Goal: Task Accomplishment & Management: Manage account settings

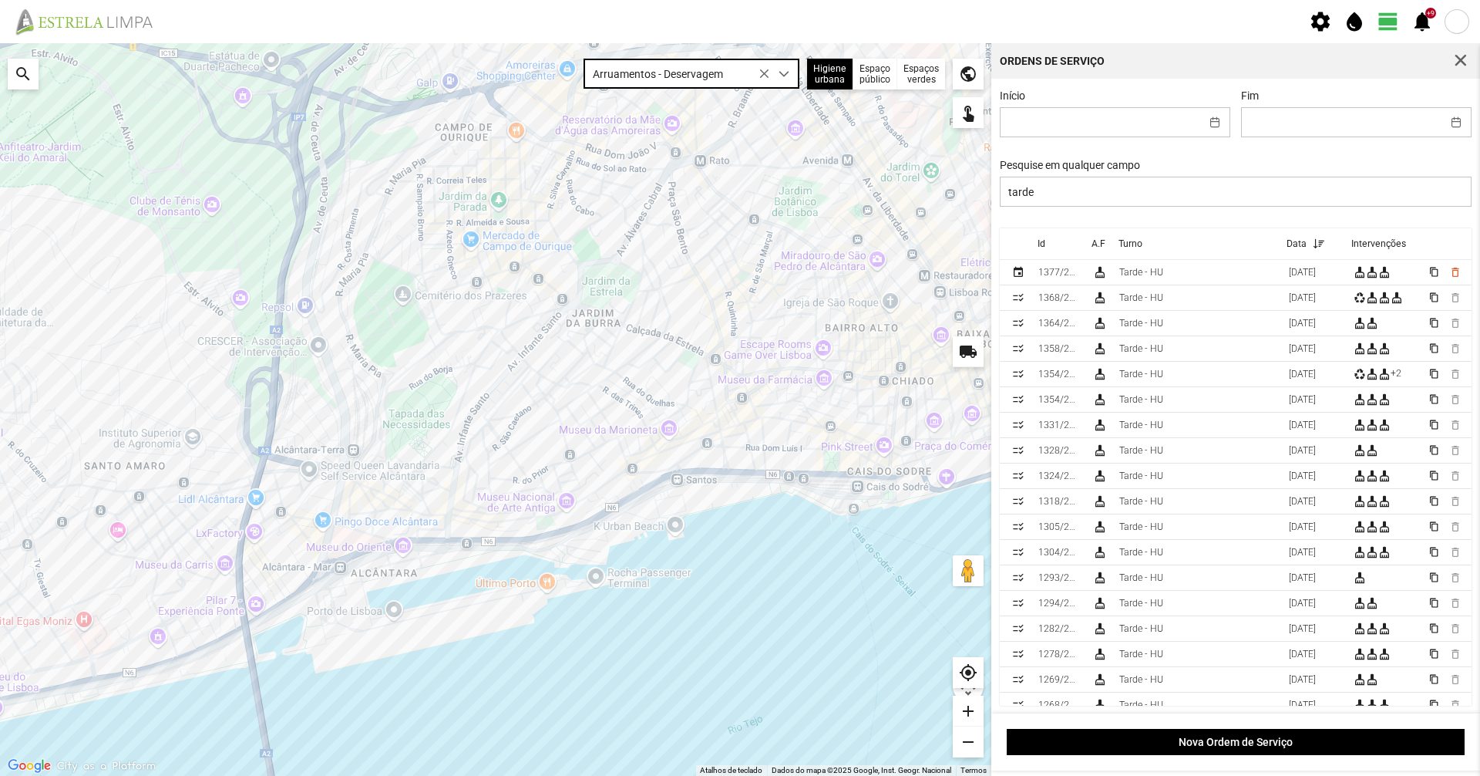
scroll to position [8, 69]
click at [32, 75] on div "search" at bounding box center [23, 74] width 31 height 31
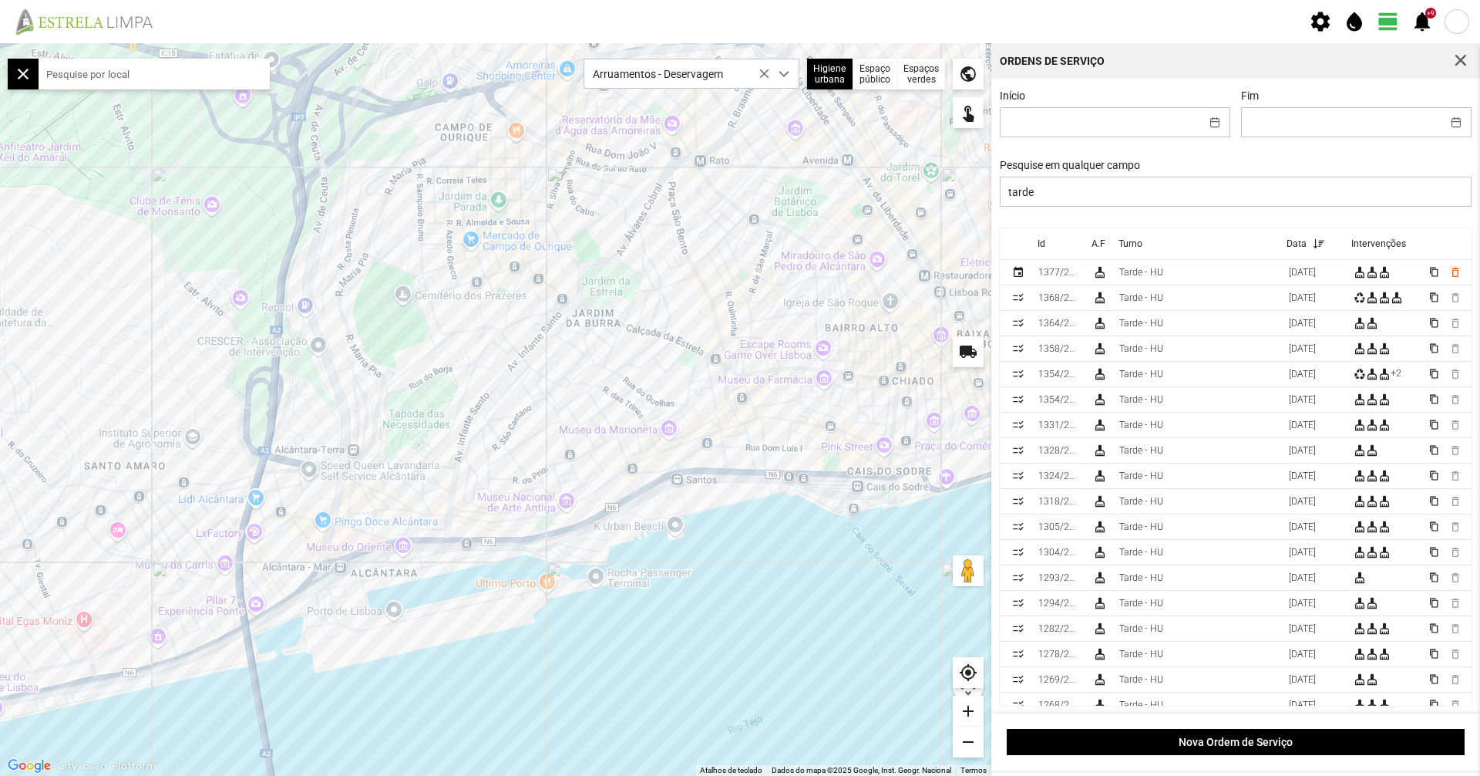
click at [53, 73] on input "text" at bounding box center [154, 74] width 231 height 31
type input "manhã"
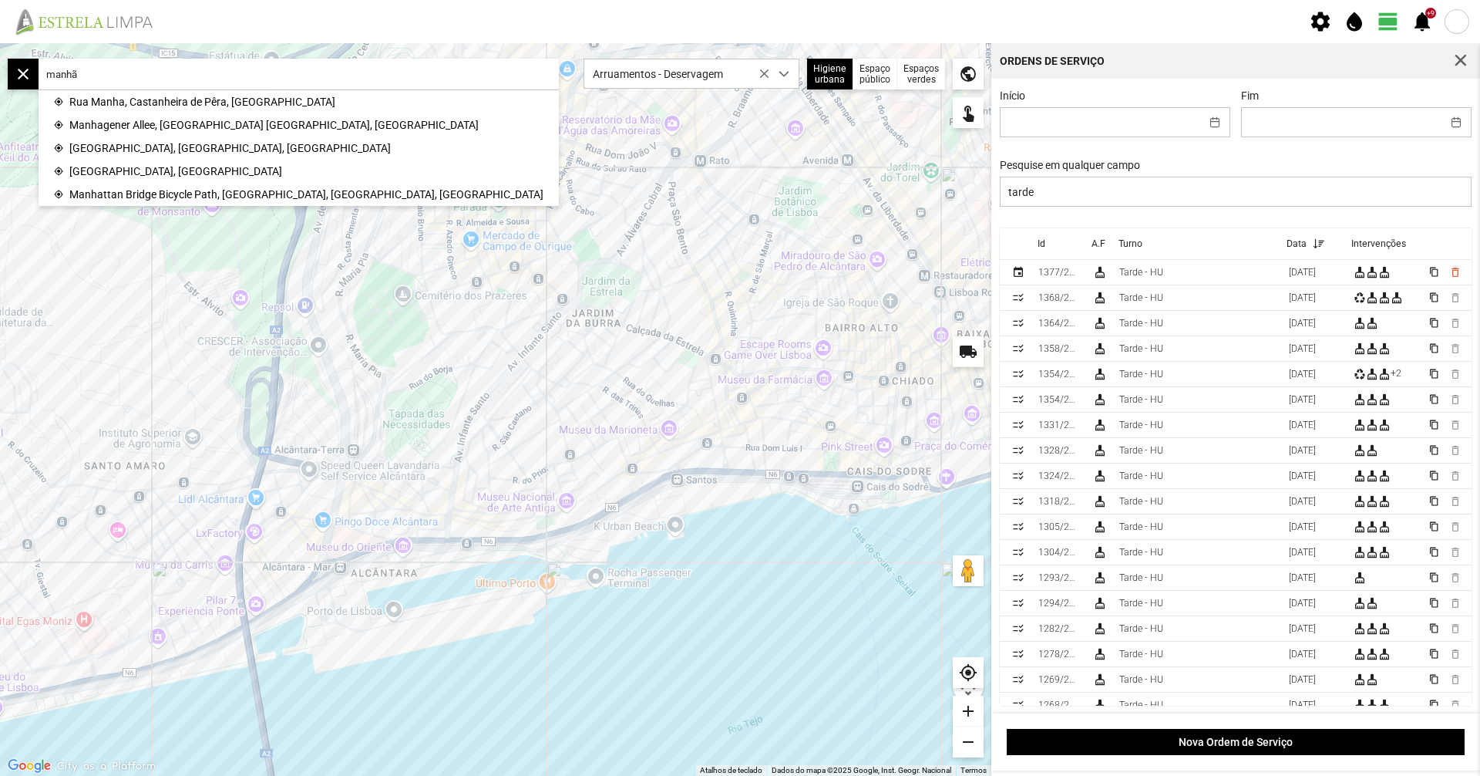
drag, startPoint x: 246, startPoint y: 79, endPoint x: 0, endPoint y: 78, distance: 246.0
click at [0, 43] on fbc-map "Para navegar no mapa com gestos de toque, toque duas vezes sem soltar no mapa e…" at bounding box center [0, 43] width 0 height 0
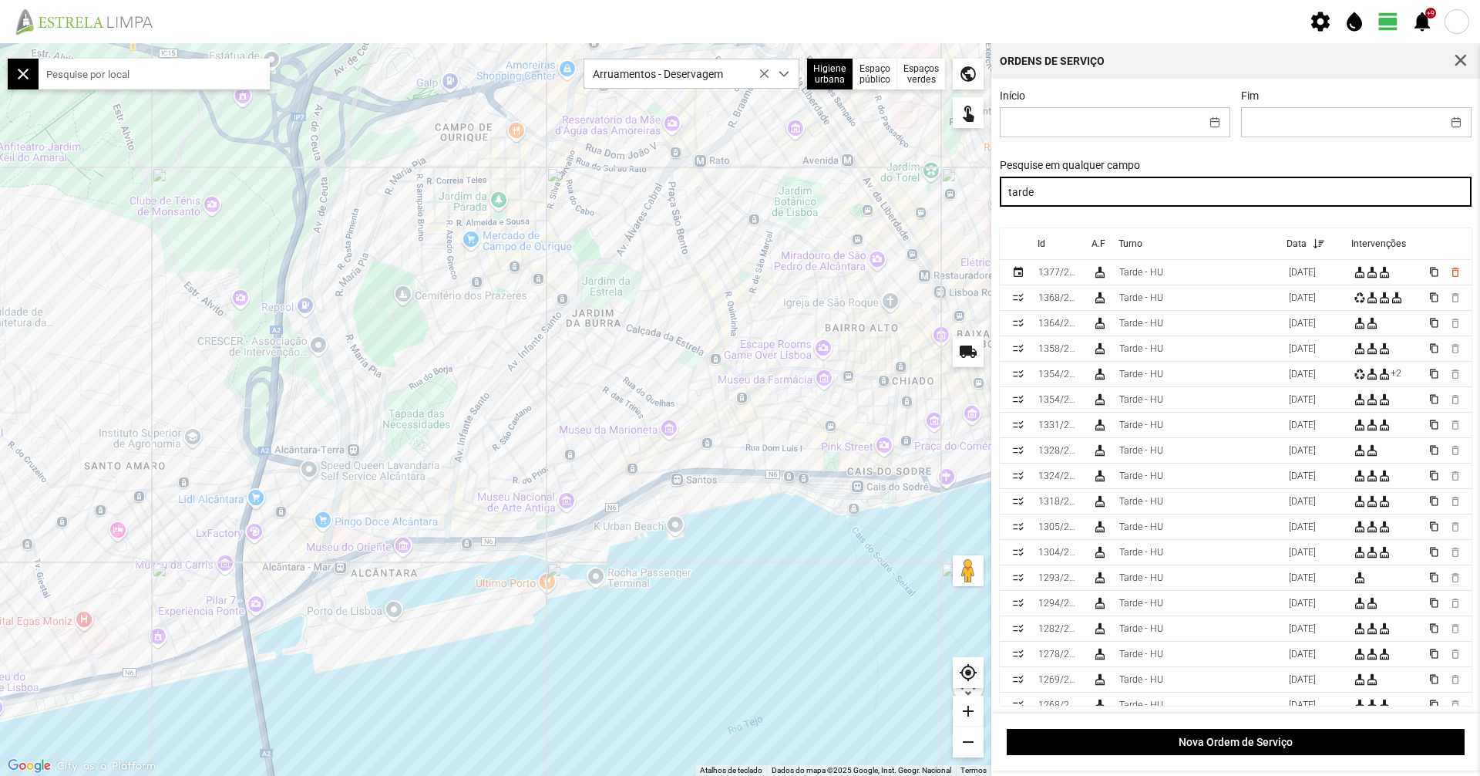
drag, startPoint x: 1064, startPoint y: 199, endPoint x: 803, endPoint y: 167, distance: 262.5
click at [803, 167] on div "Para navegar no mapa com gestos de toque, toque duas vezes sem soltar no mapa e…" at bounding box center [740, 409] width 1480 height 733
type input "manhã"
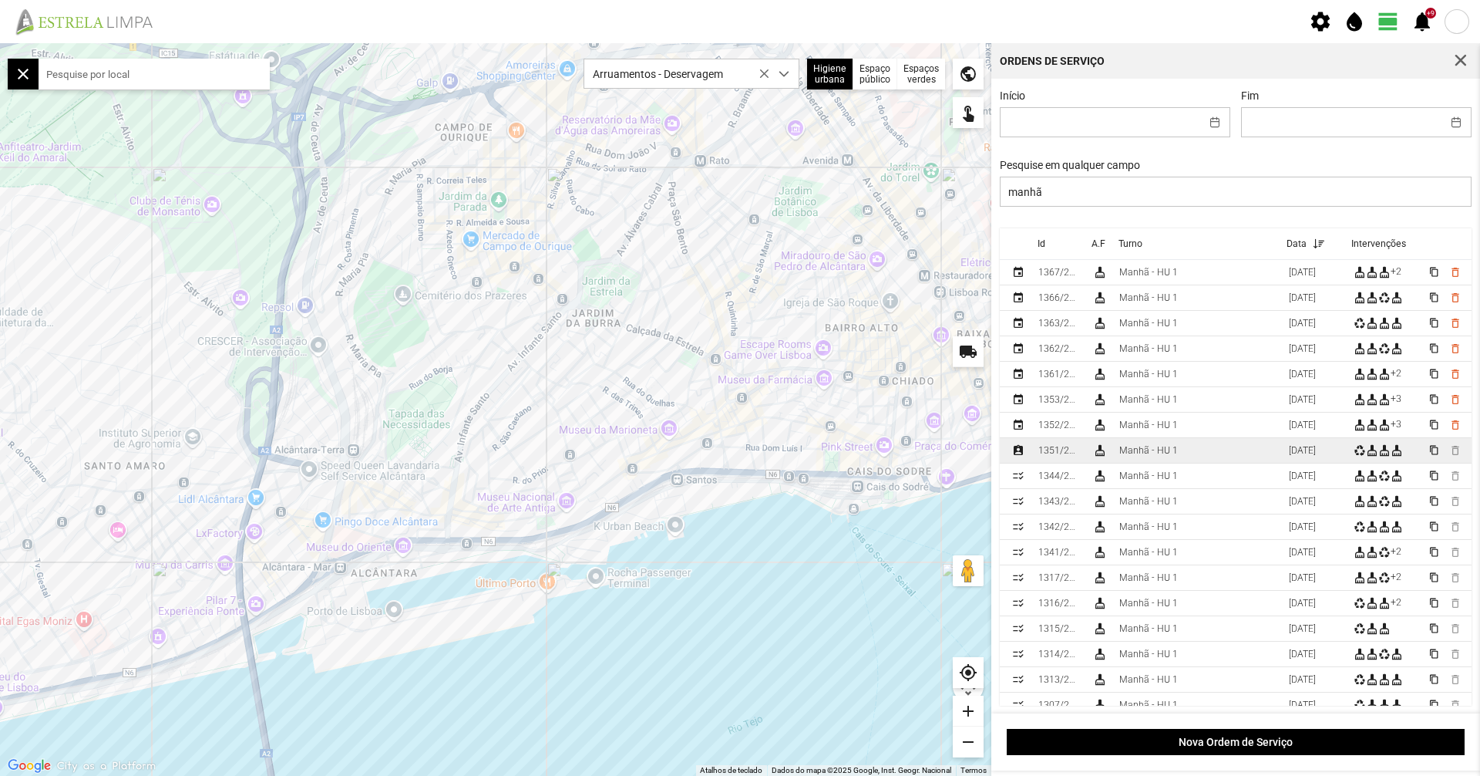
click at [1145, 454] on div "Manhã - HU 1" at bounding box center [1149, 450] width 59 height 11
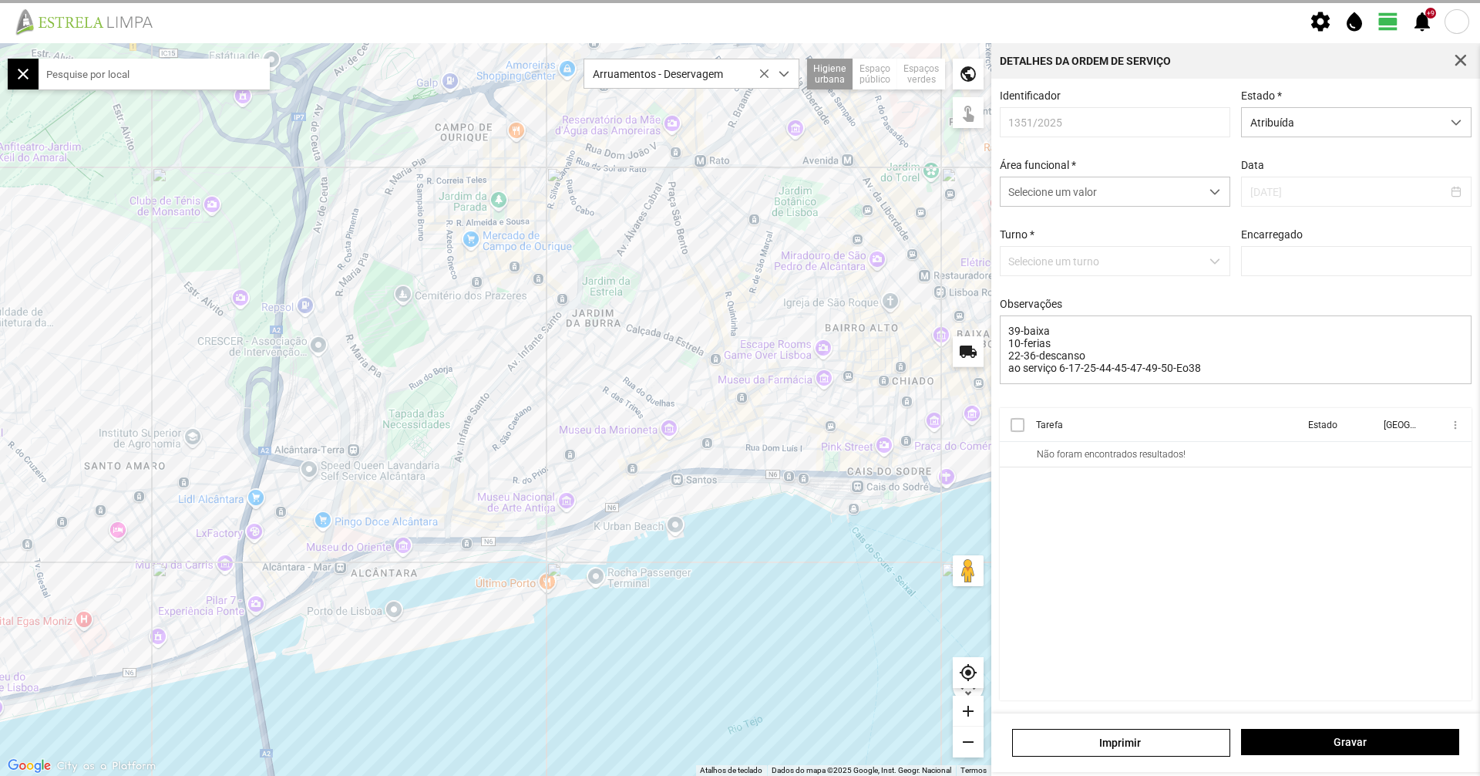
type input "Marco Ferreira"
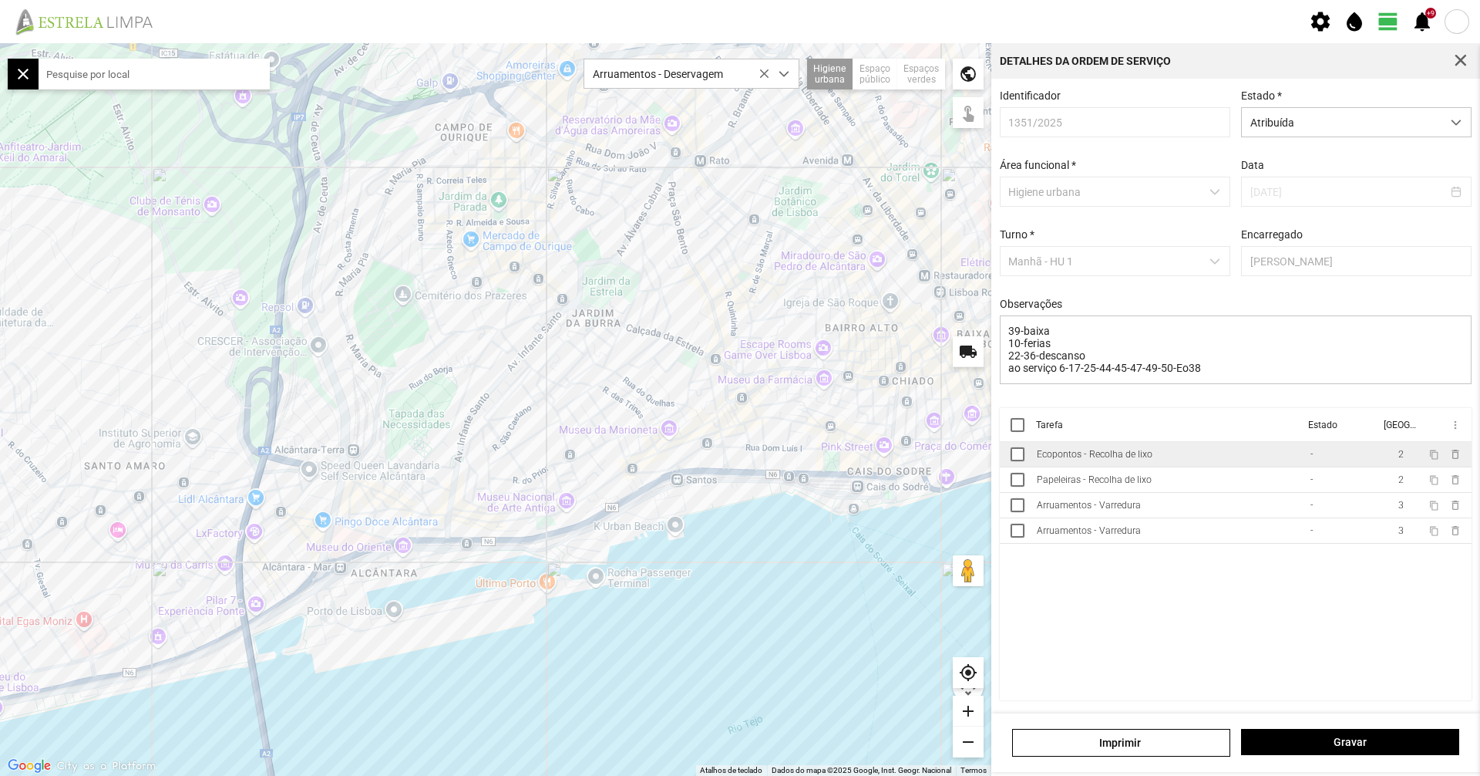
click at [1145, 454] on div "Ecopontos - Recolha de lixo" at bounding box center [1095, 454] width 116 height 11
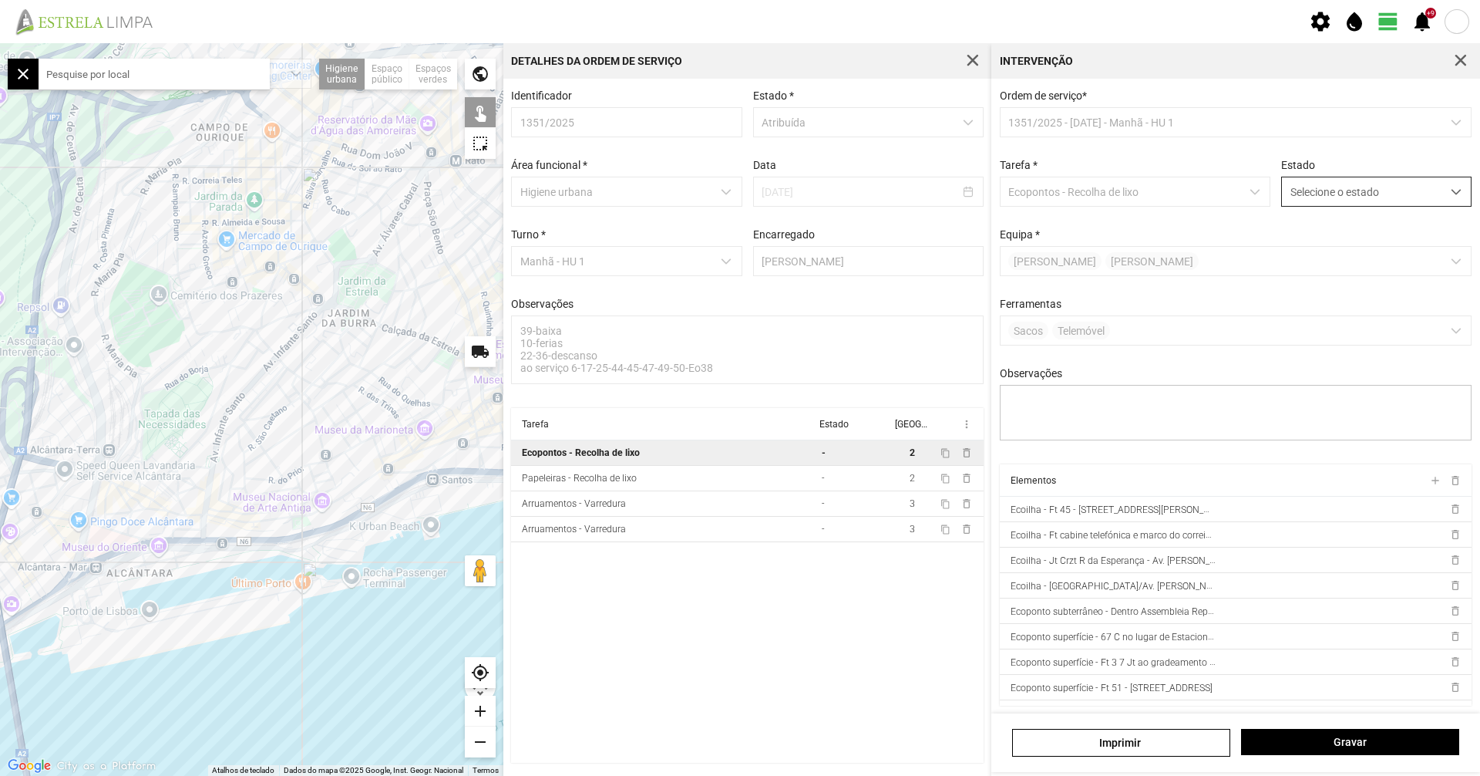
click at [1346, 186] on span "Selecione o estado" at bounding box center [1362, 191] width 160 height 29
click at [1352, 262] on li "Concluída" at bounding box center [1367, 252] width 184 height 29
click at [1335, 764] on div "Imprimir Gravar" at bounding box center [1236, 742] width 489 height 59
click at [1338, 749] on button "Gravar" at bounding box center [1350, 742] width 218 height 26
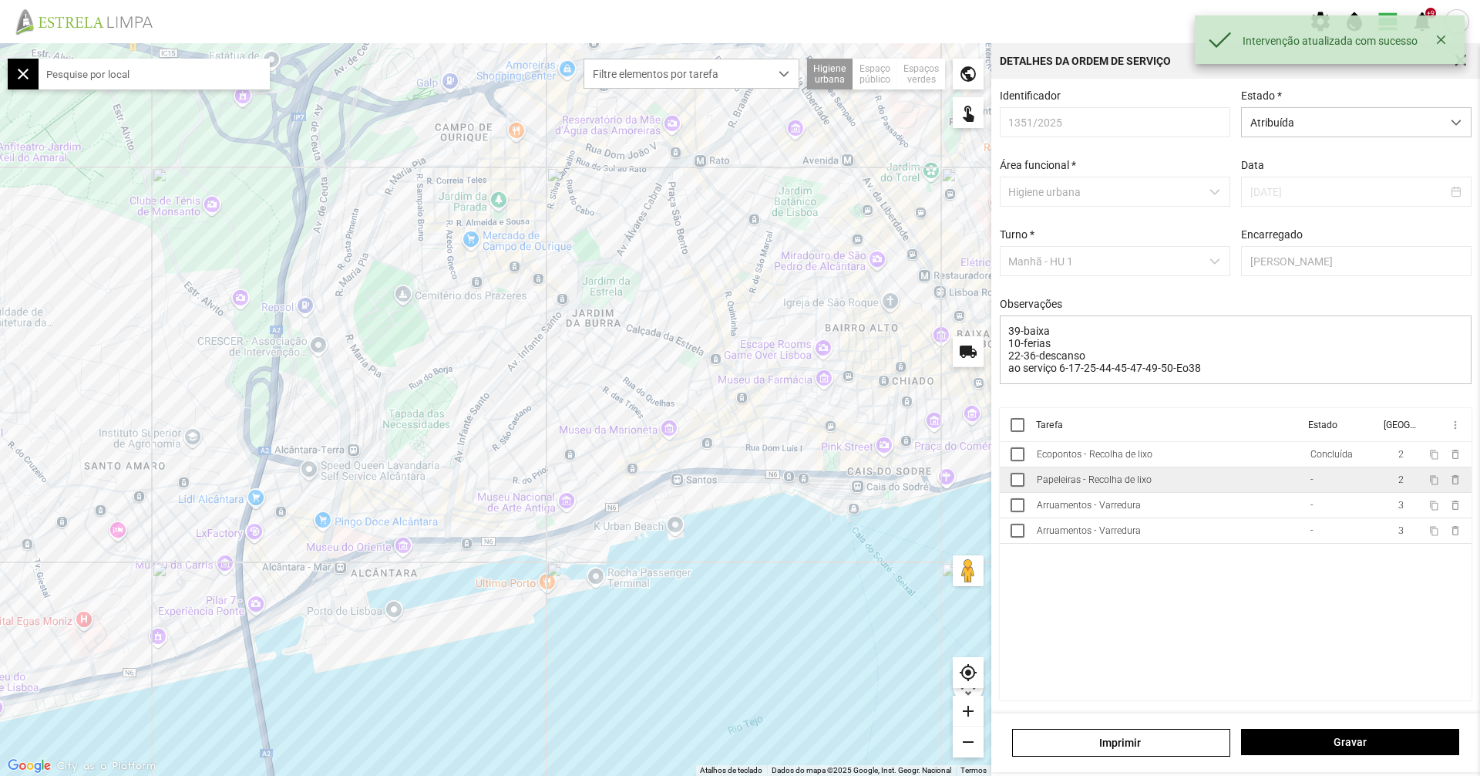
click at [1120, 485] on div "Papeleiras - Recolha de lixo" at bounding box center [1094, 479] width 115 height 11
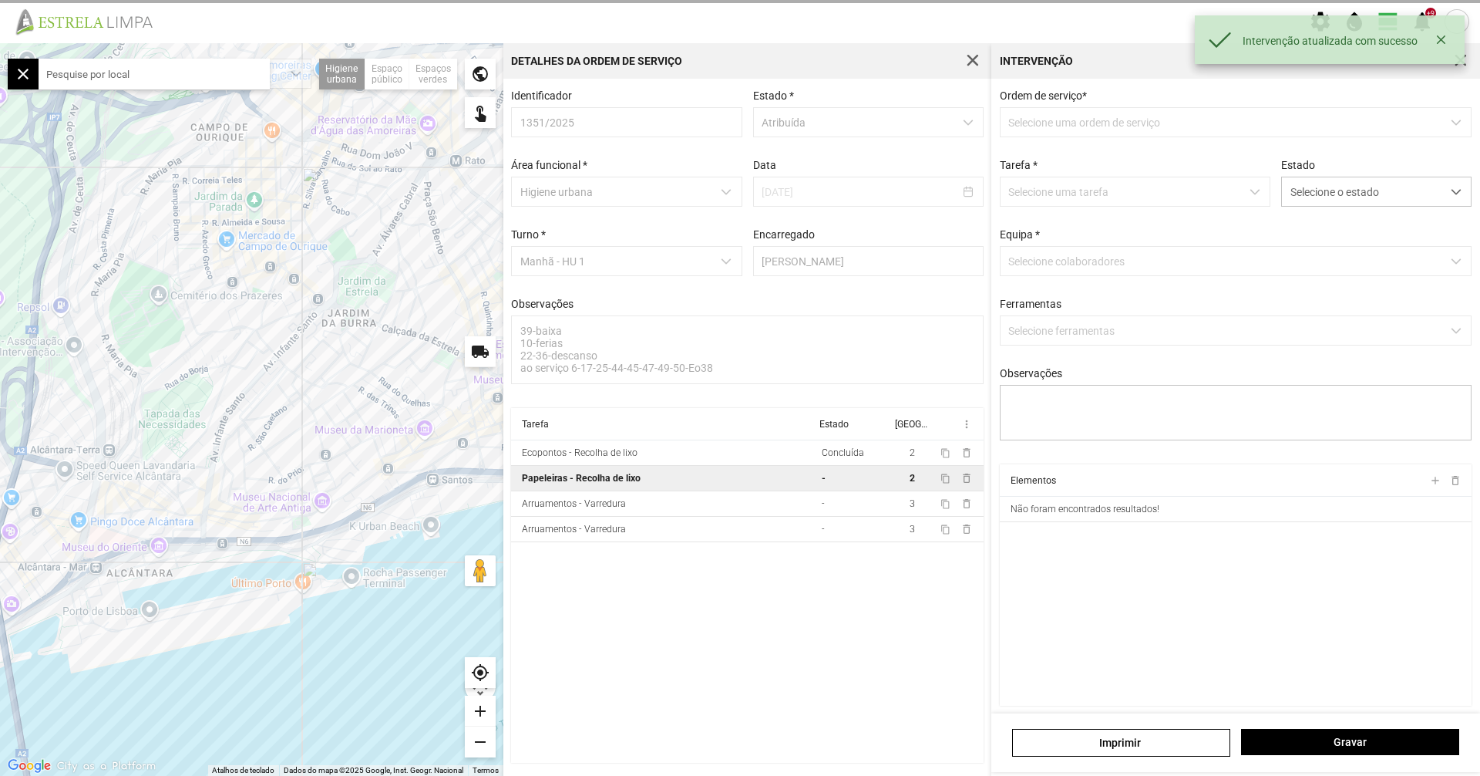
type textarea "tarefa atribuida por DT Mariana"
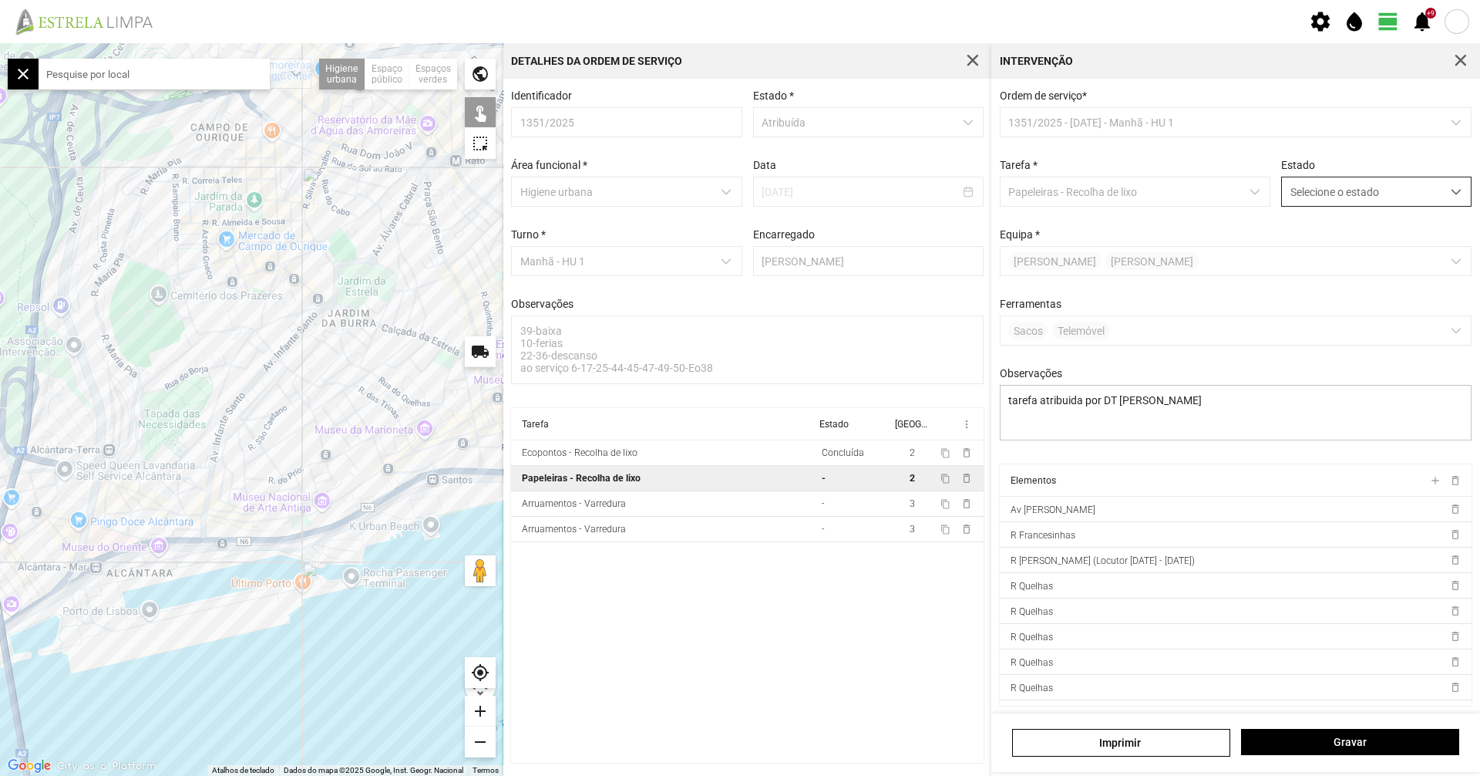
click at [1379, 181] on span "Selecione o estado" at bounding box center [1362, 191] width 160 height 29
click at [1375, 248] on li "Concluída" at bounding box center [1367, 252] width 184 height 29
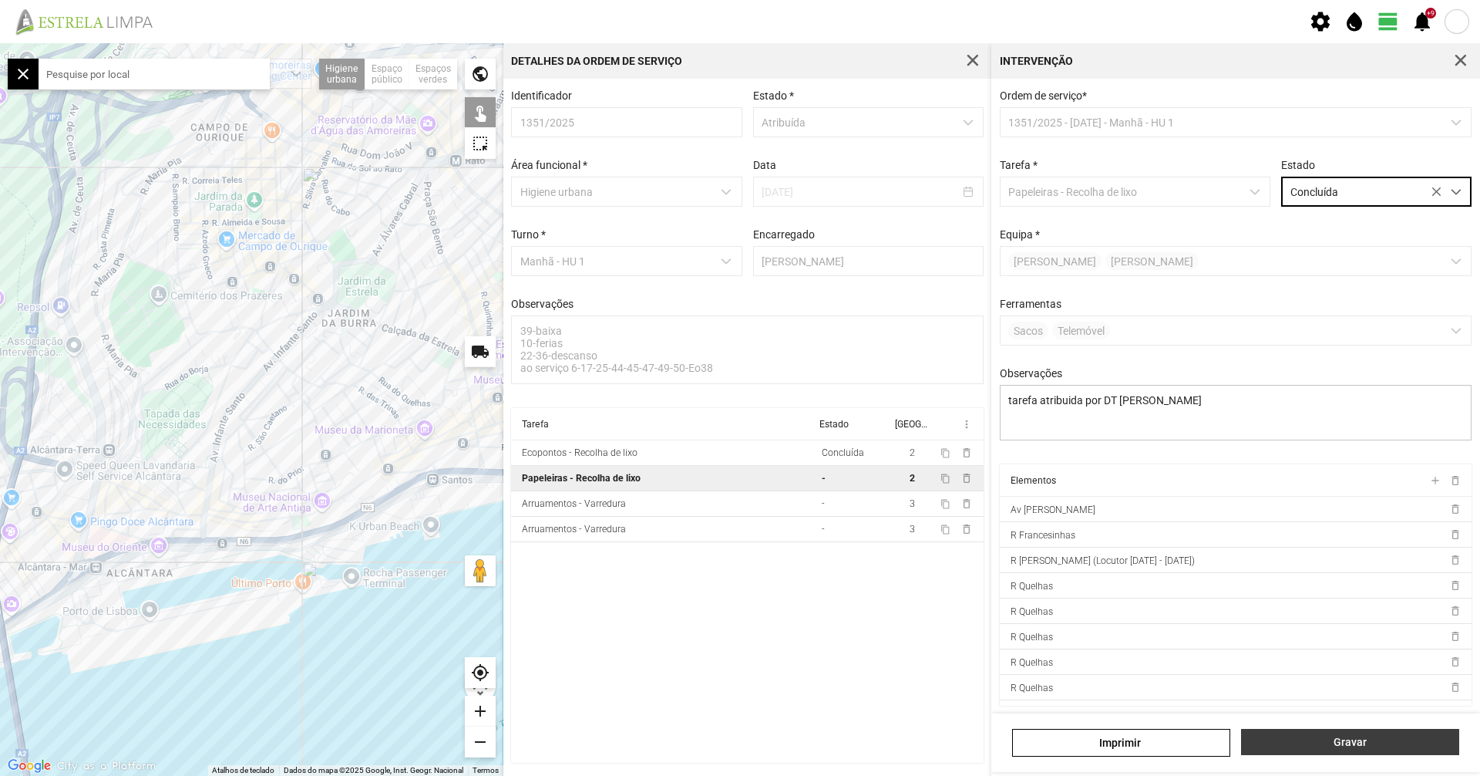
click at [1356, 730] on button "Gravar" at bounding box center [1350, 742] width 218 height 26
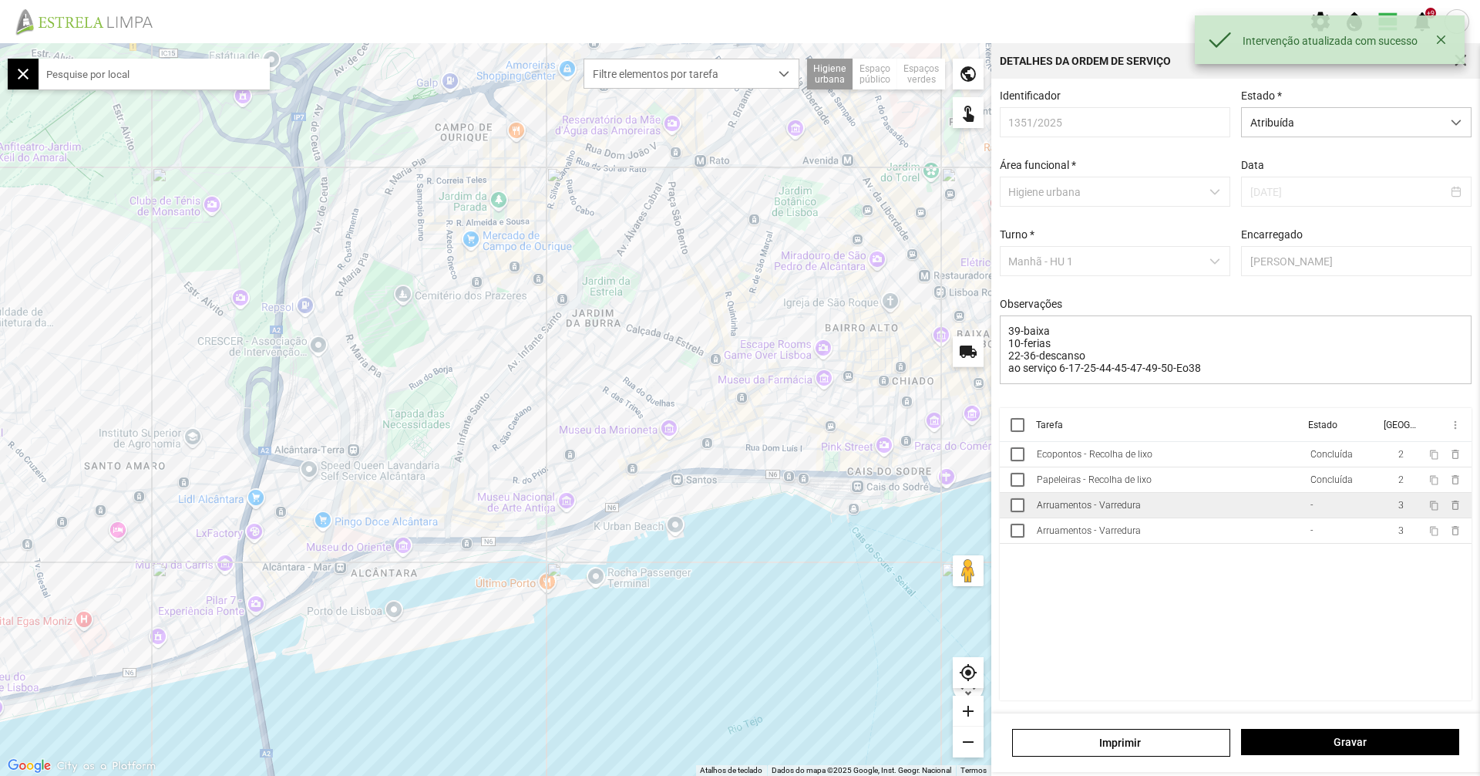
click at [1206, 516] on td "Arruamentos - Varredura" at bounding box center [1168, 505] width 274 height 25
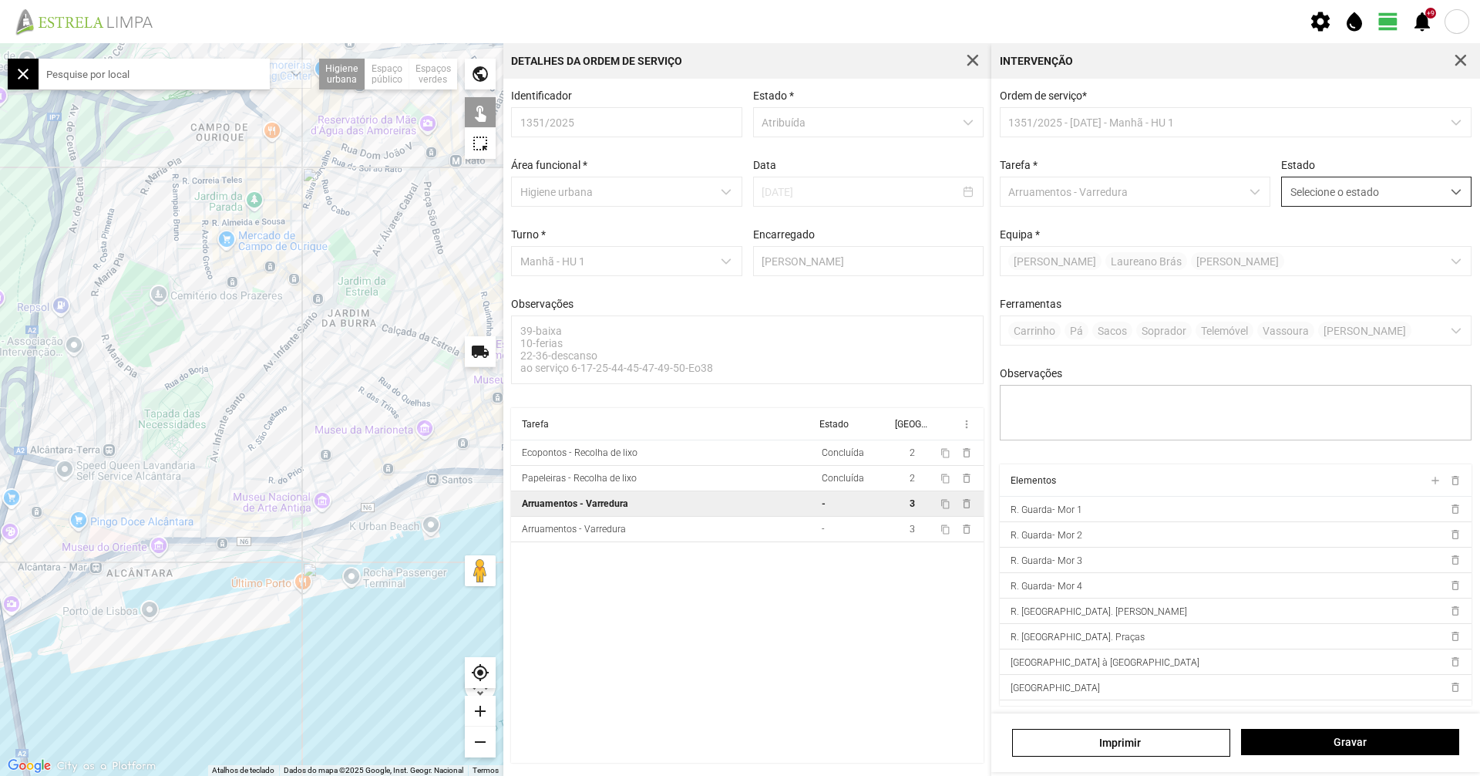
click at [1329, 196] on span "Selecione o estado" at bounding box center [1362, 191] width 160 height 29
click at [1327, 248] on li "Concluída" at bounding box center [1367, 252] width 184 height 29
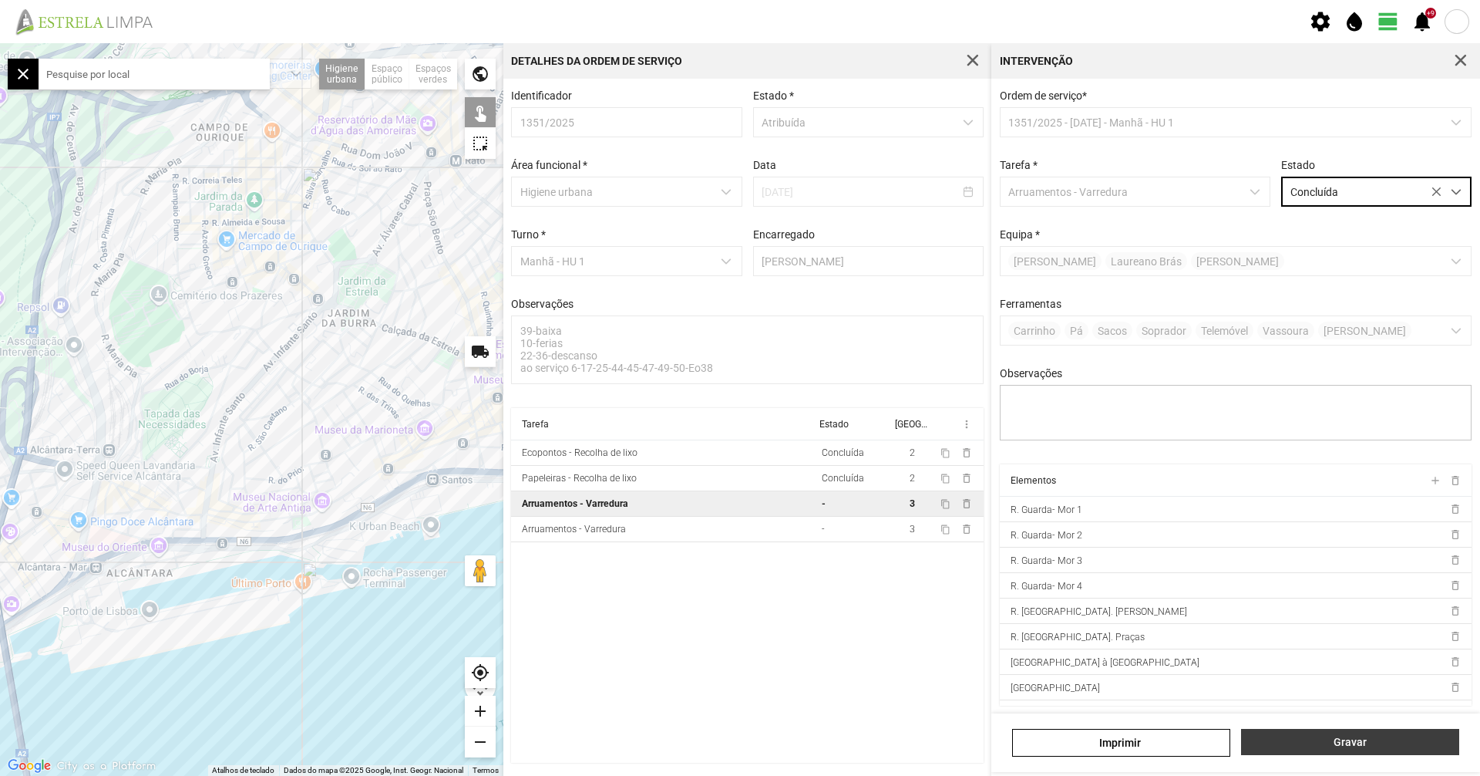
click at [1326, 743] on span "Gravar" at bounding box center [1351, 742] width 202 height 12
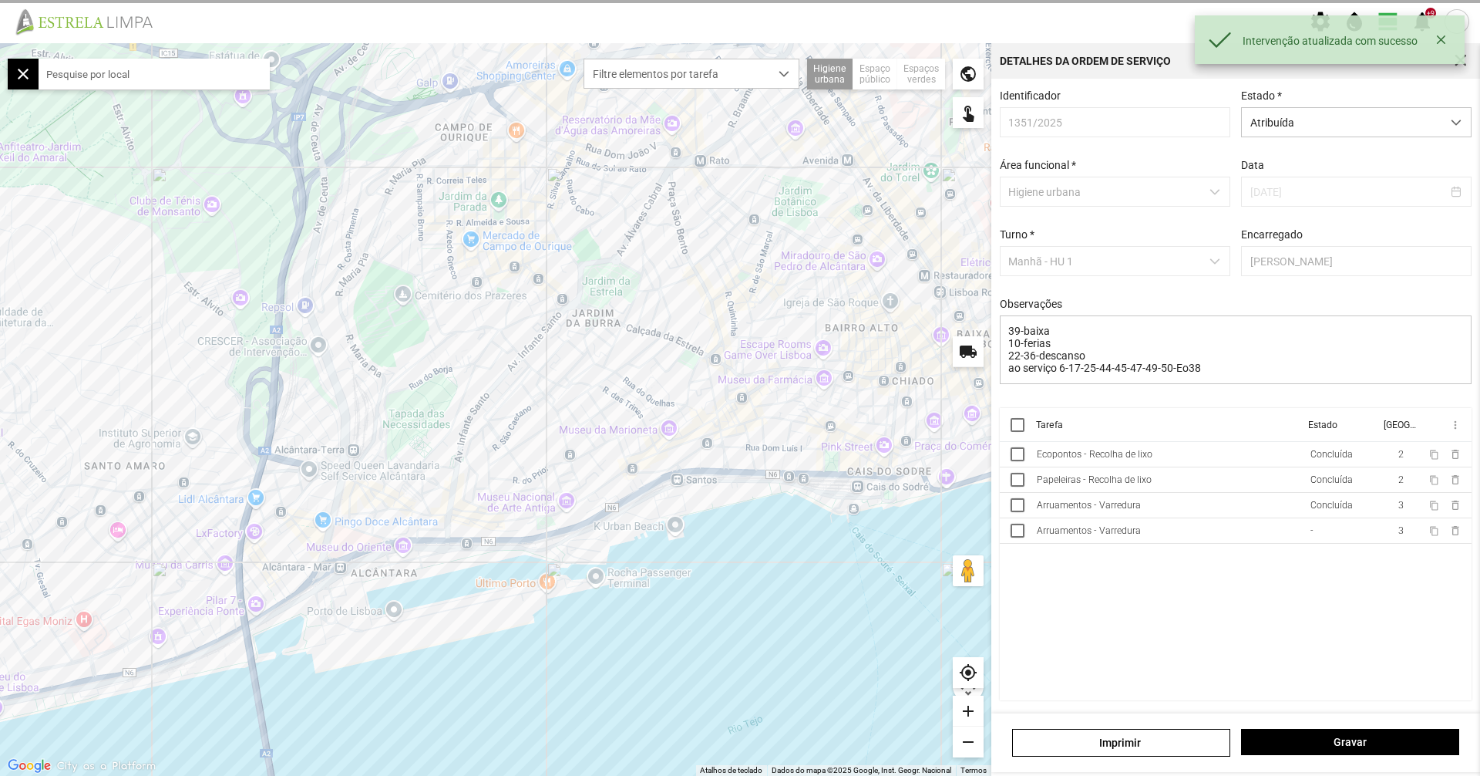
click at [1256, 551] on cdk-virtual-scroll-viewport "Tarefa Estado Equipa more_vert Ecopontos - Recolha de lixo Concluída 2 content_…" at bounding box center [1236, 554] width 473 height 292
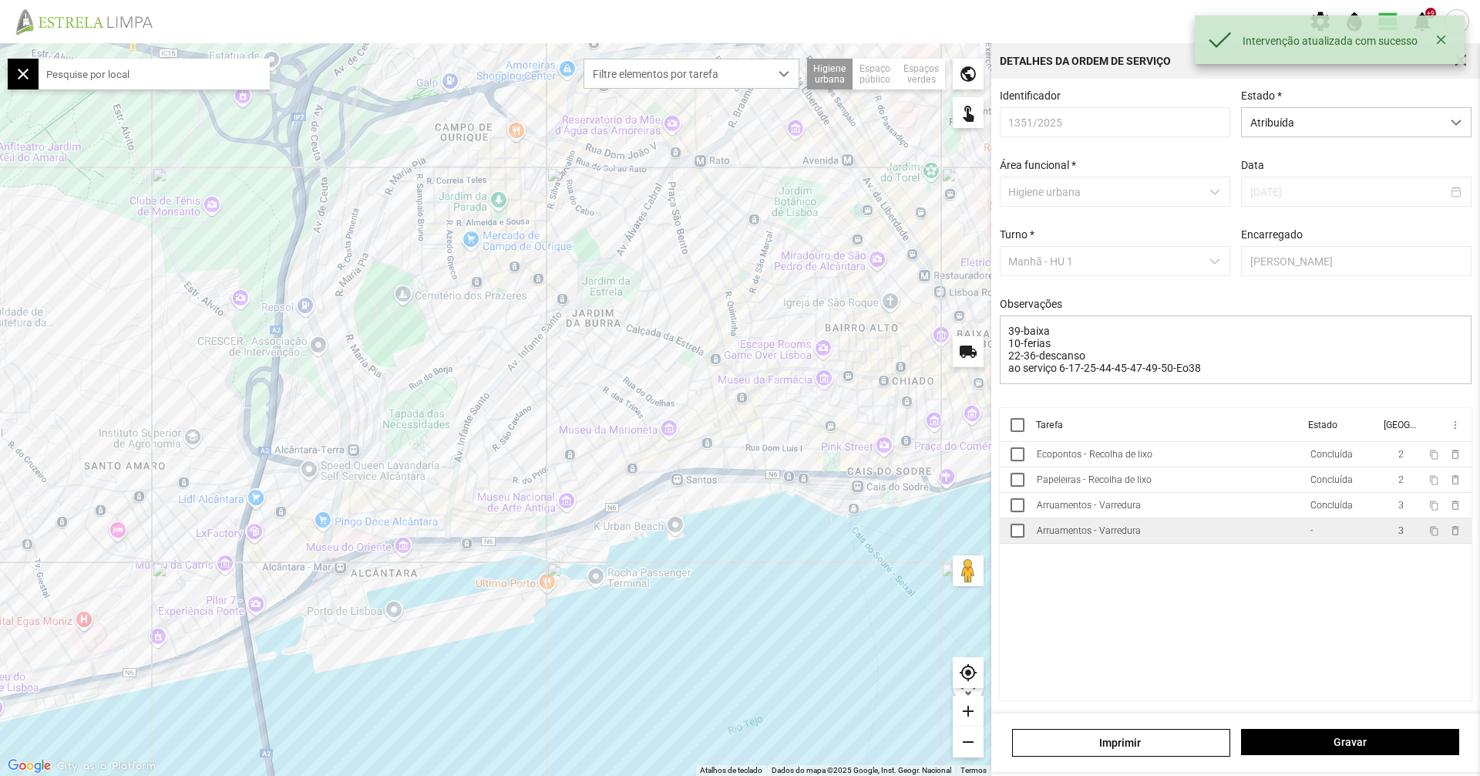
click at [1248, 541] on td "Arruamentos - Varredura" at bounding box center [1168, 530] width 274 height 25
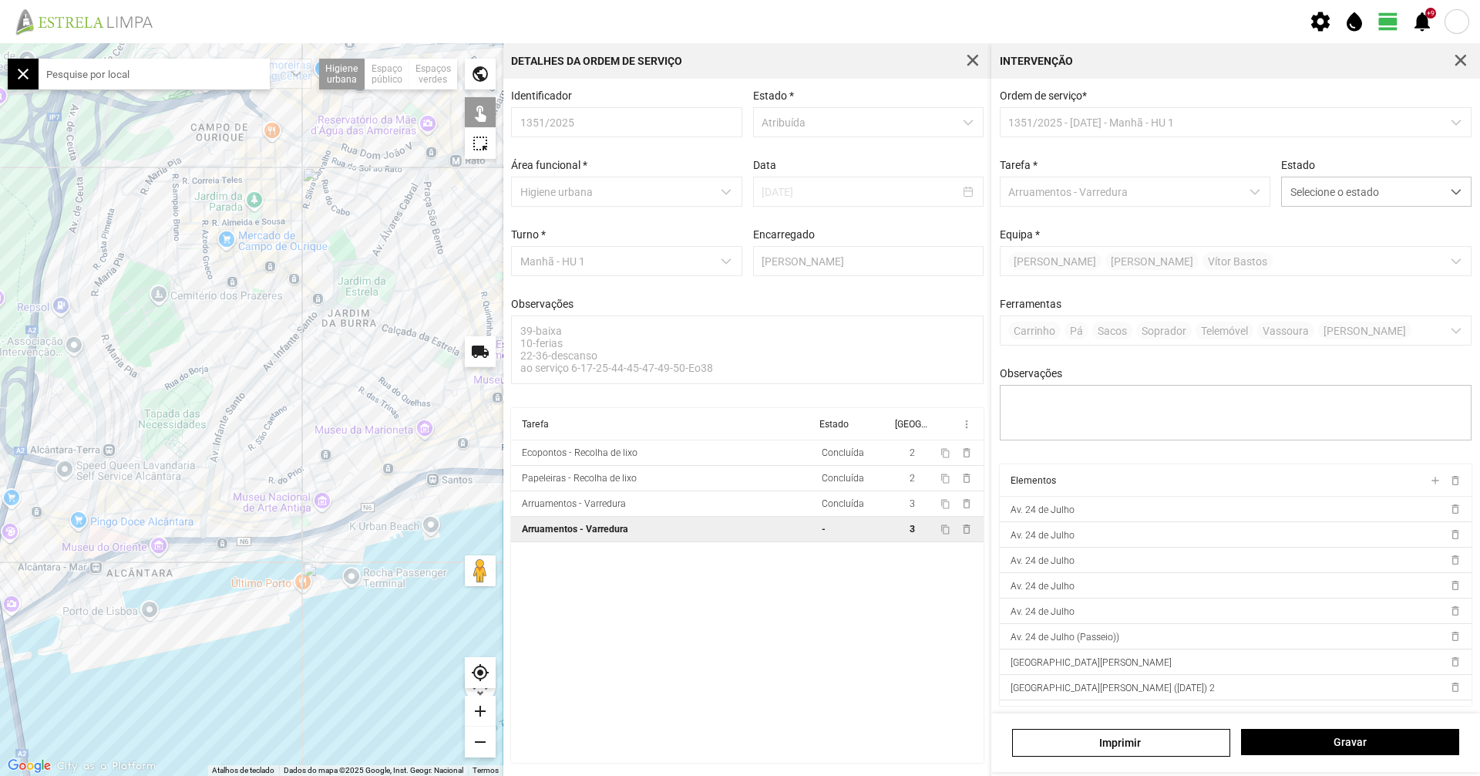
click at [1366, 175] on div "Estado Selecione o estado" at bounding box center [1376, 183] width 201 height 48
click at [1363, 199] on span "Selecione o estado" at bounding box center [1362, 191] width 160 height 29
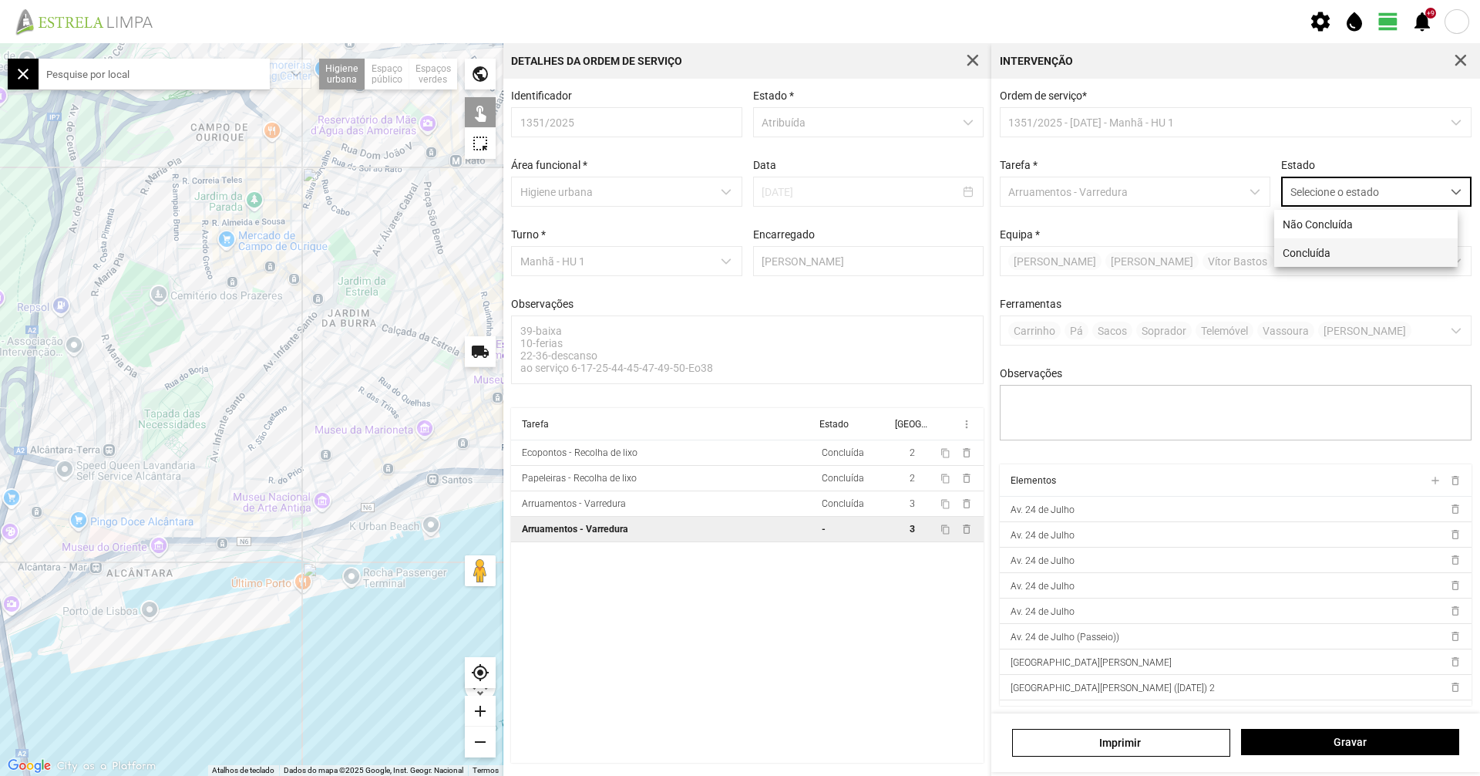
click at [1350, 242] on li "Concluída" at bounding box center [1367, 252] width 184 height 29
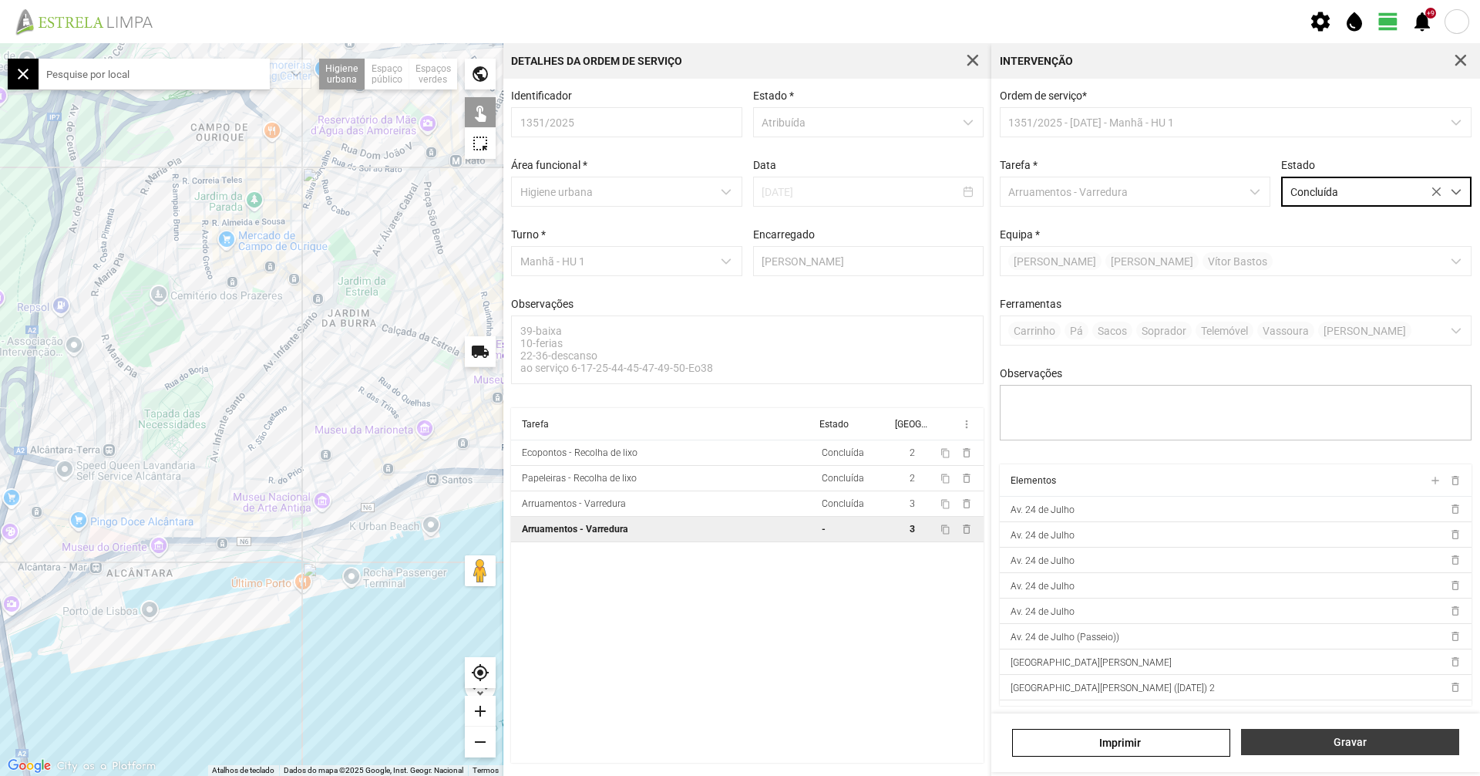
click at [1350, 739] on span "Gravar" at bounding box center [1351, 742] width 202 height 12
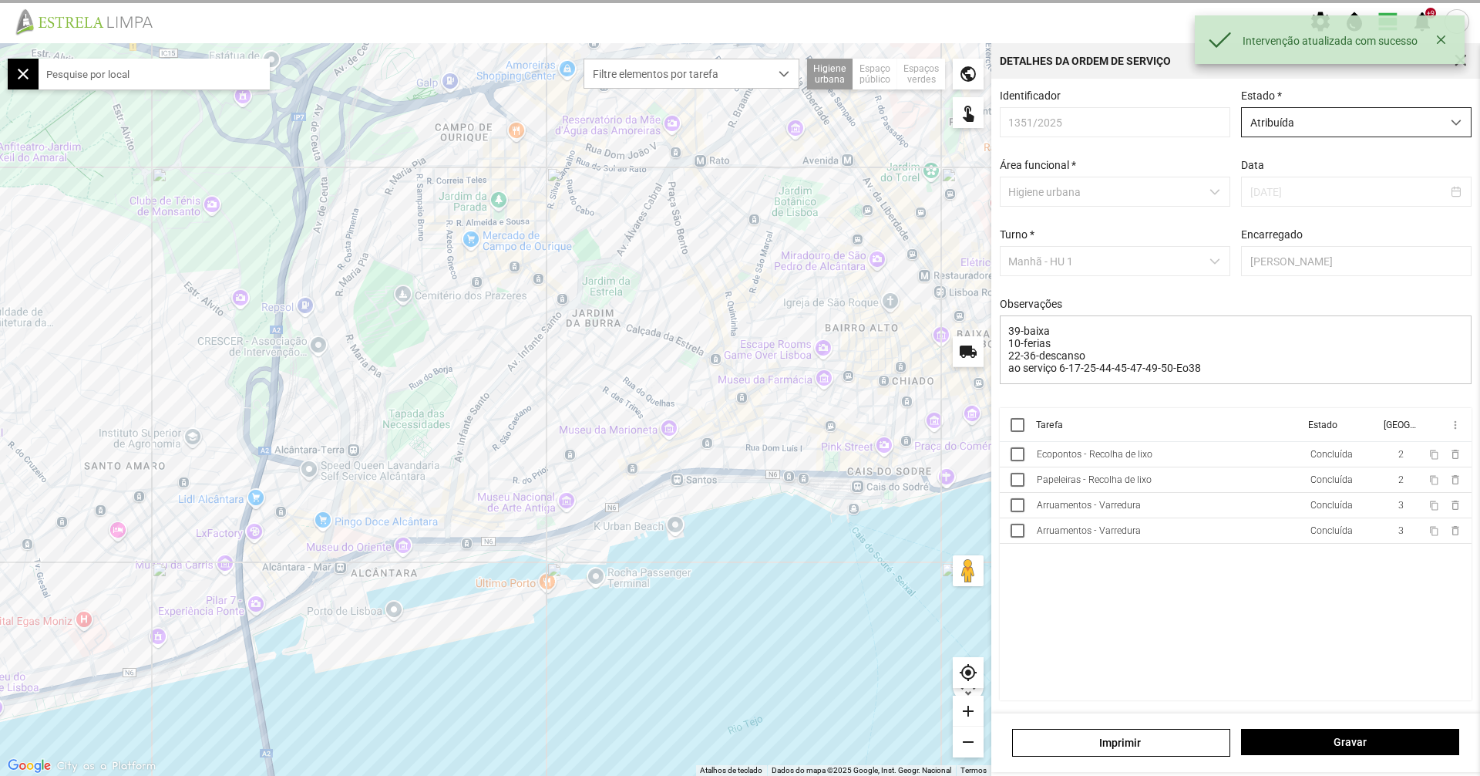
click at [1296, 133] on span "Atribuída" at bounding box center [1342, 122] width 200 height 29
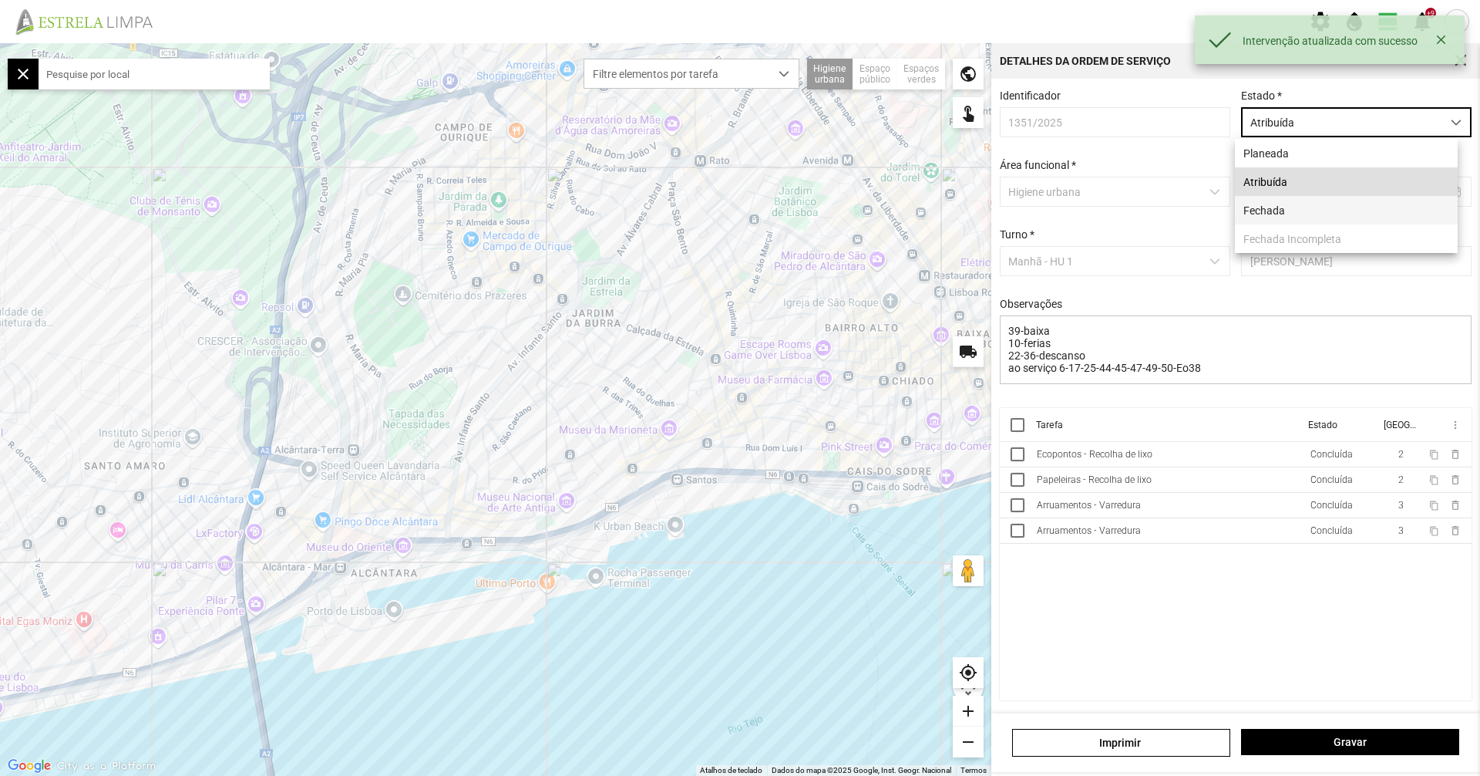
click at [1279, 201] on li "Fechada" at bounding box center [1346, 210] width 223 height 29
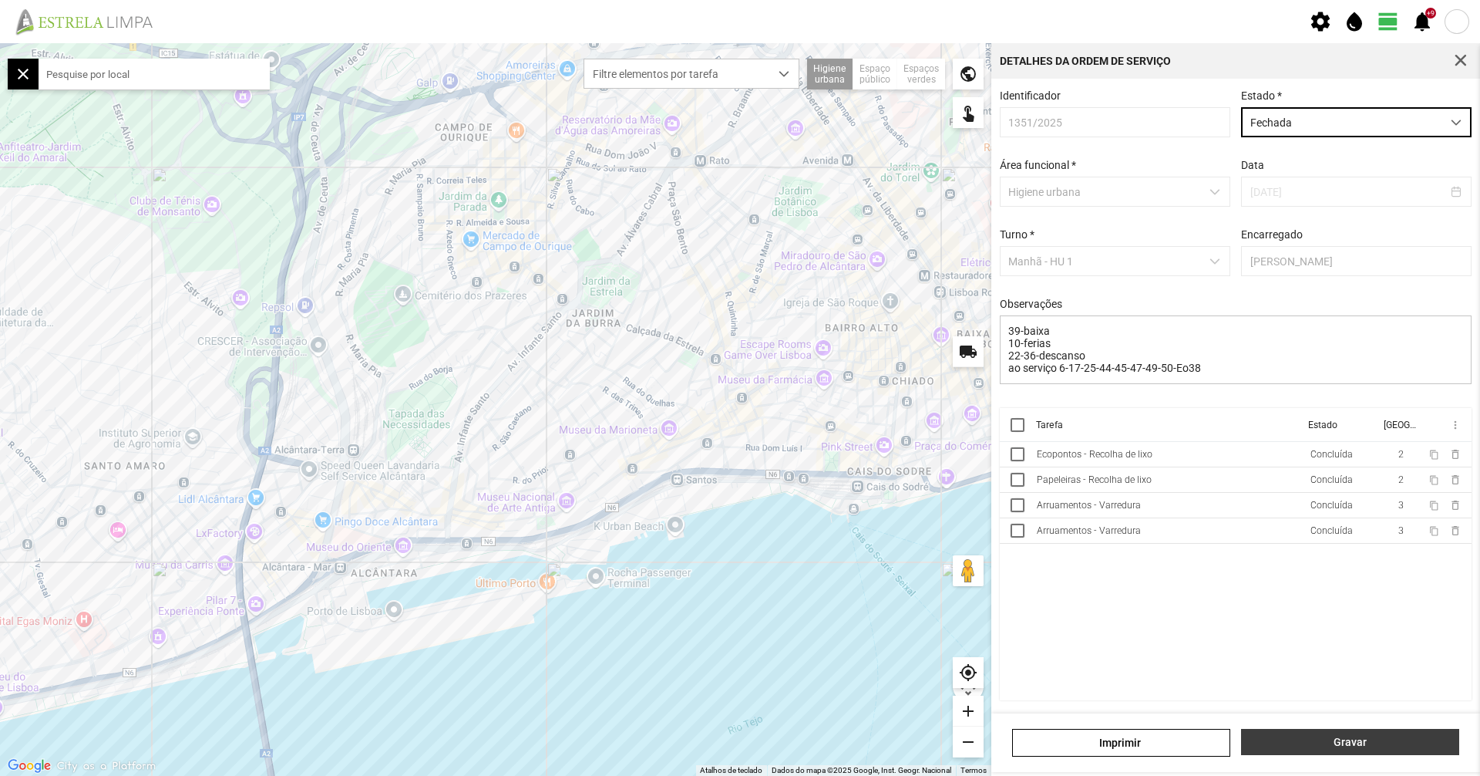
click at [1326, 744] on span "Gravar" at bounding box center [1351, 742] width 202 height 12
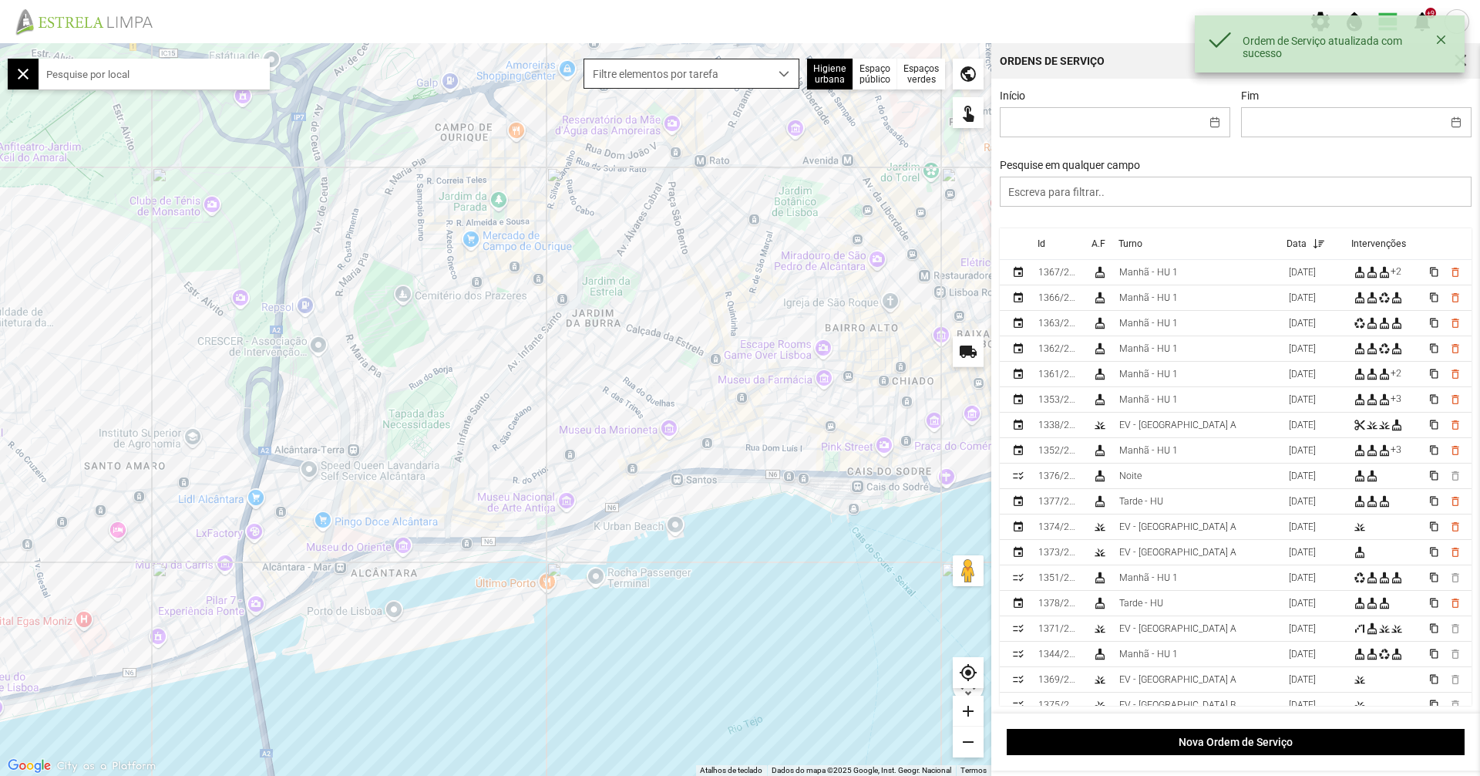
click at [702, 82] on span "Filtre elementos por tarefa" at bounding box center [676, 73] width 185 height 29
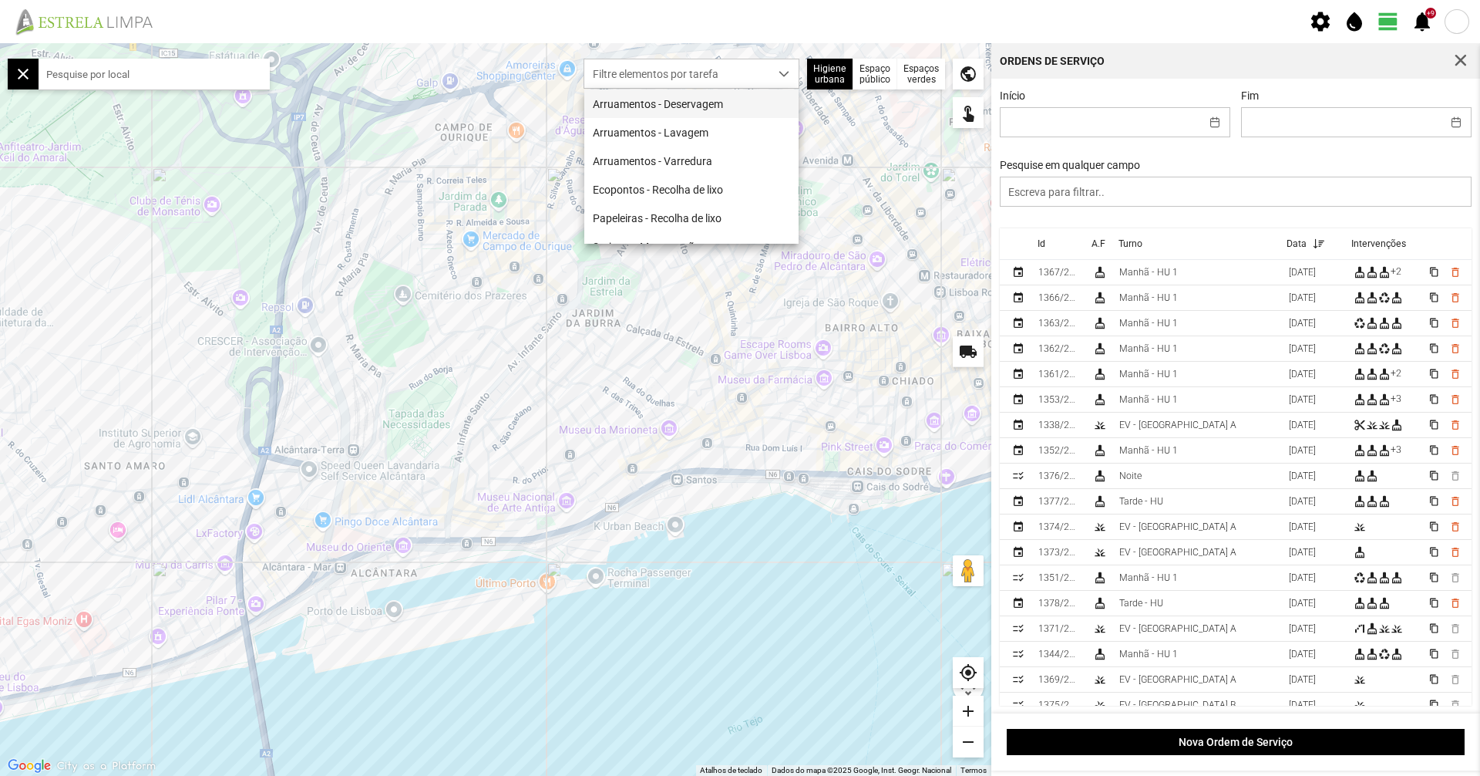
click at [701, 92] on li "Arruamentos - Deservagem" at bounding box center [691, 103] width 214 height 29
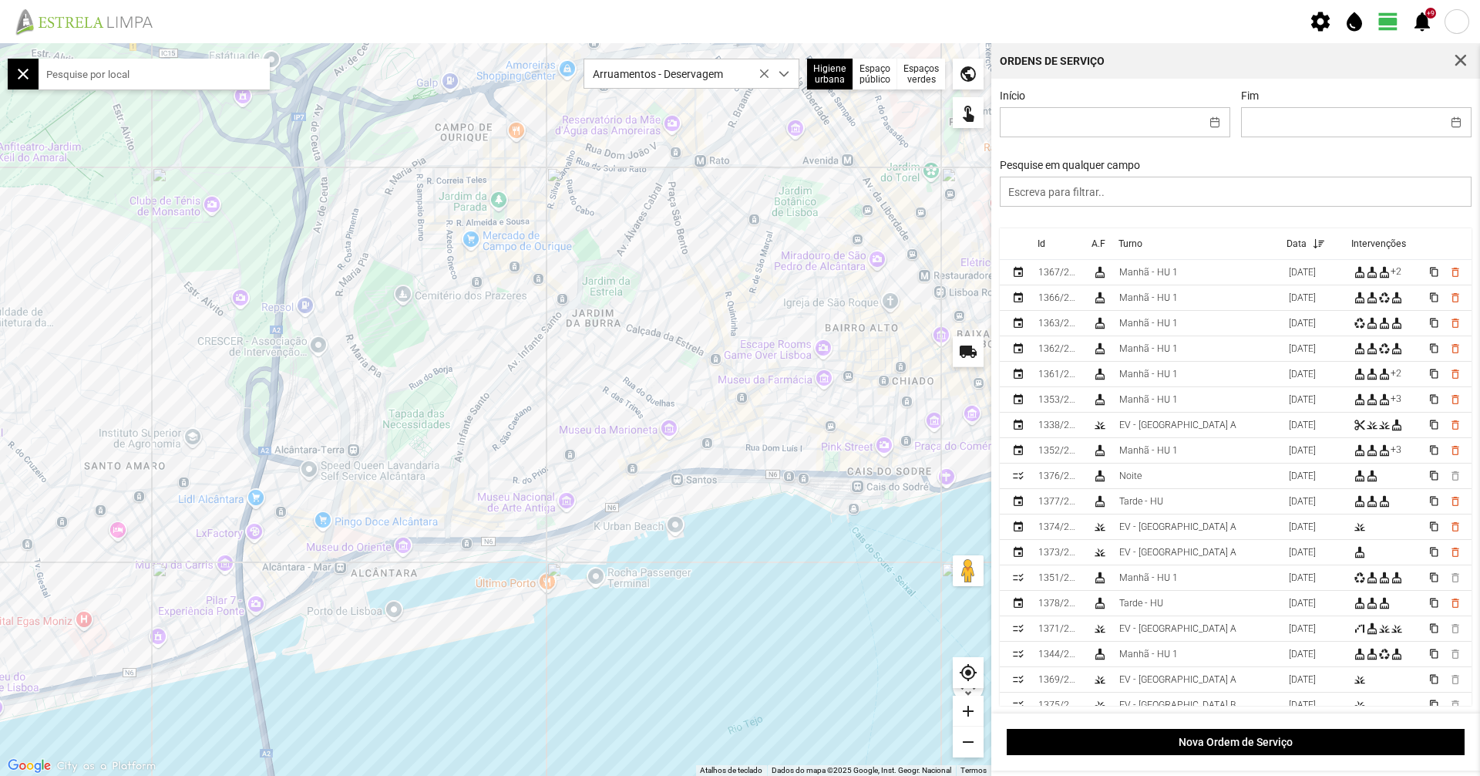
drag, startPoint x: 433, startPoint y: 418, endPoint x: 416, endPoint y: 389, distance: 33.2
click at [416, 389] on div at bounding box center [496, 409] width 992 height 733
drag, startPoint x: 686, startPoint y: 243, endPoint x: 675, endPoint y: 215, distance: 30.1
click at [675, 215] on div at bounding box center [496, 409] width 992 height 733
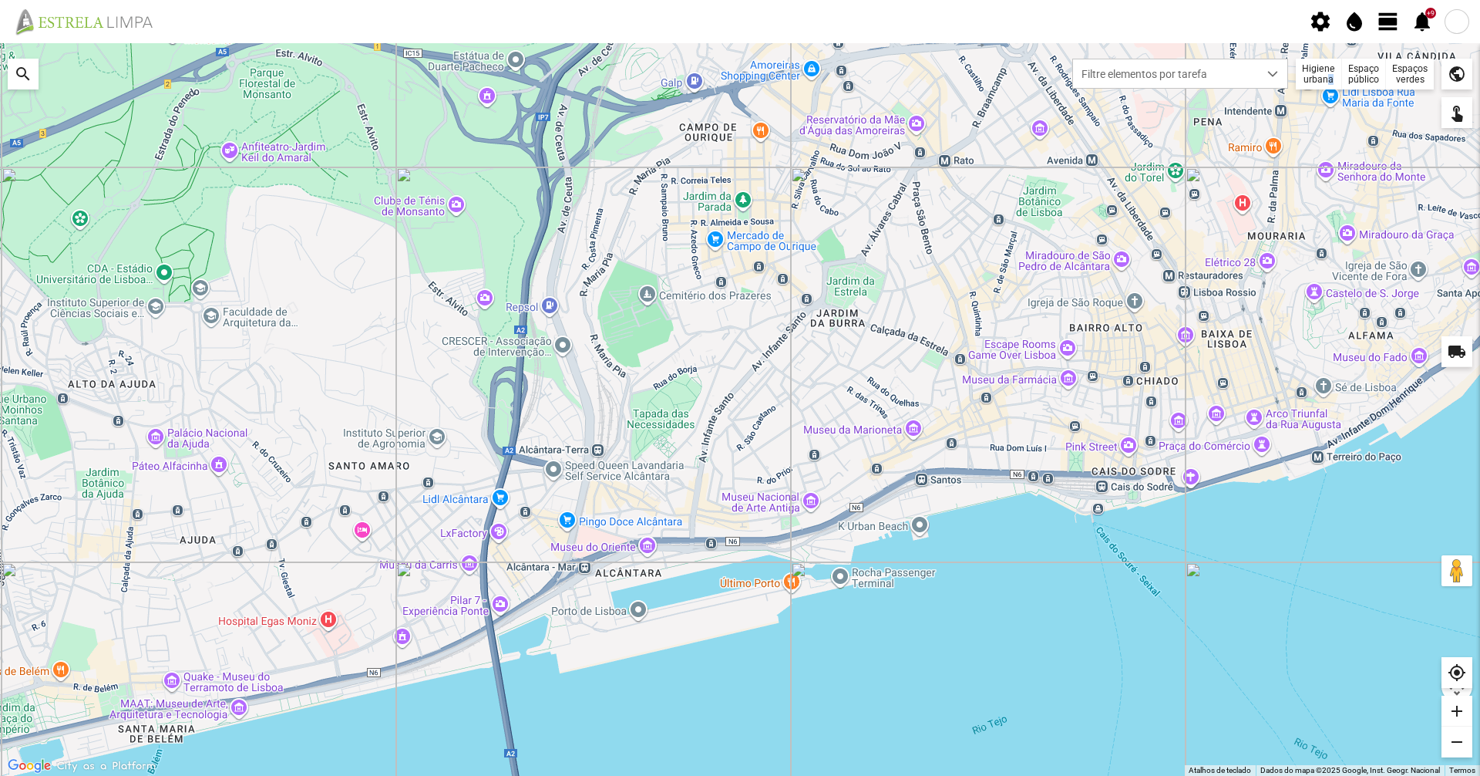
click at [1326, 77] on div "Higiene urbana" at bounding box center [1319, 74] width 46 height 31
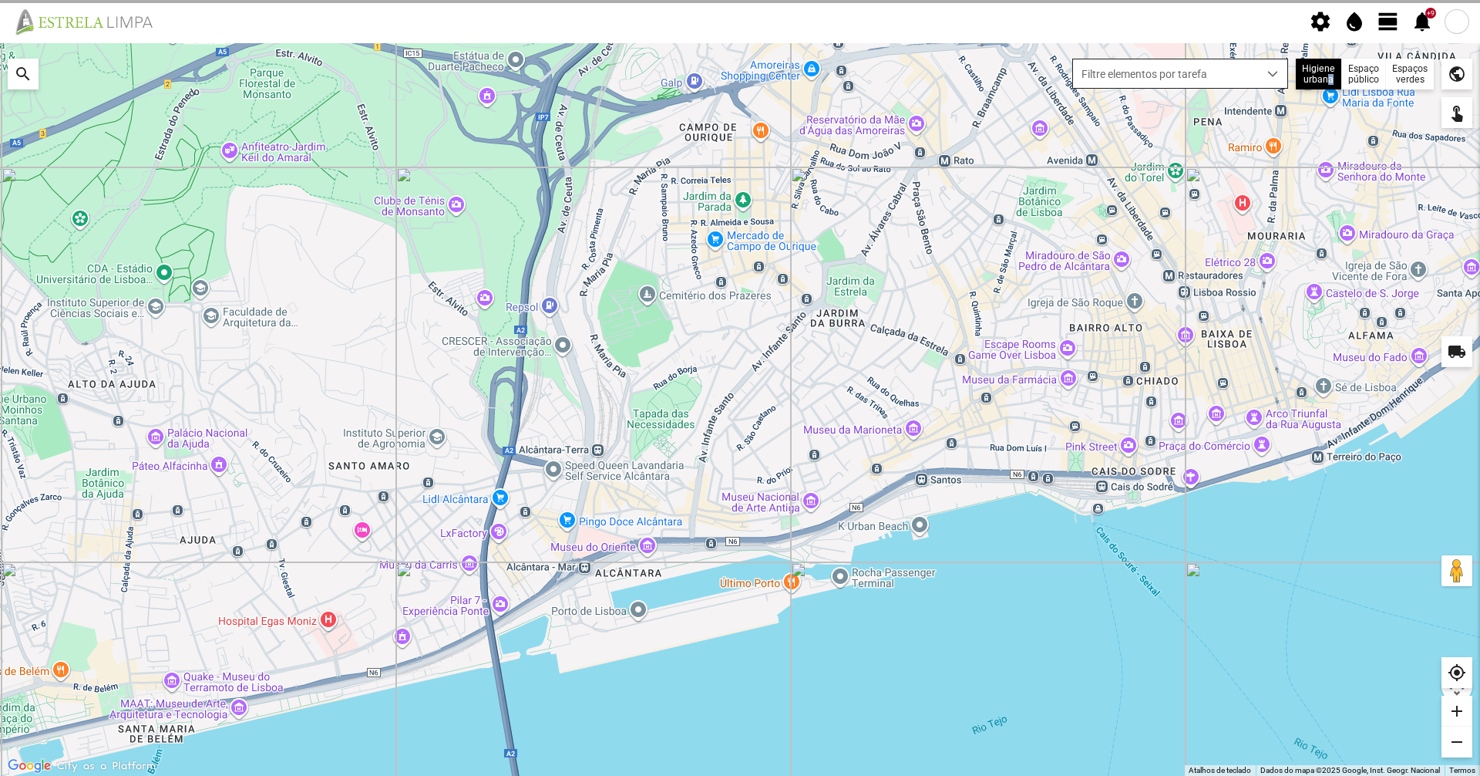
click at [1275, 69] on span "dropdown trigger" at bounding box center [1273, 74] width 11 height 11
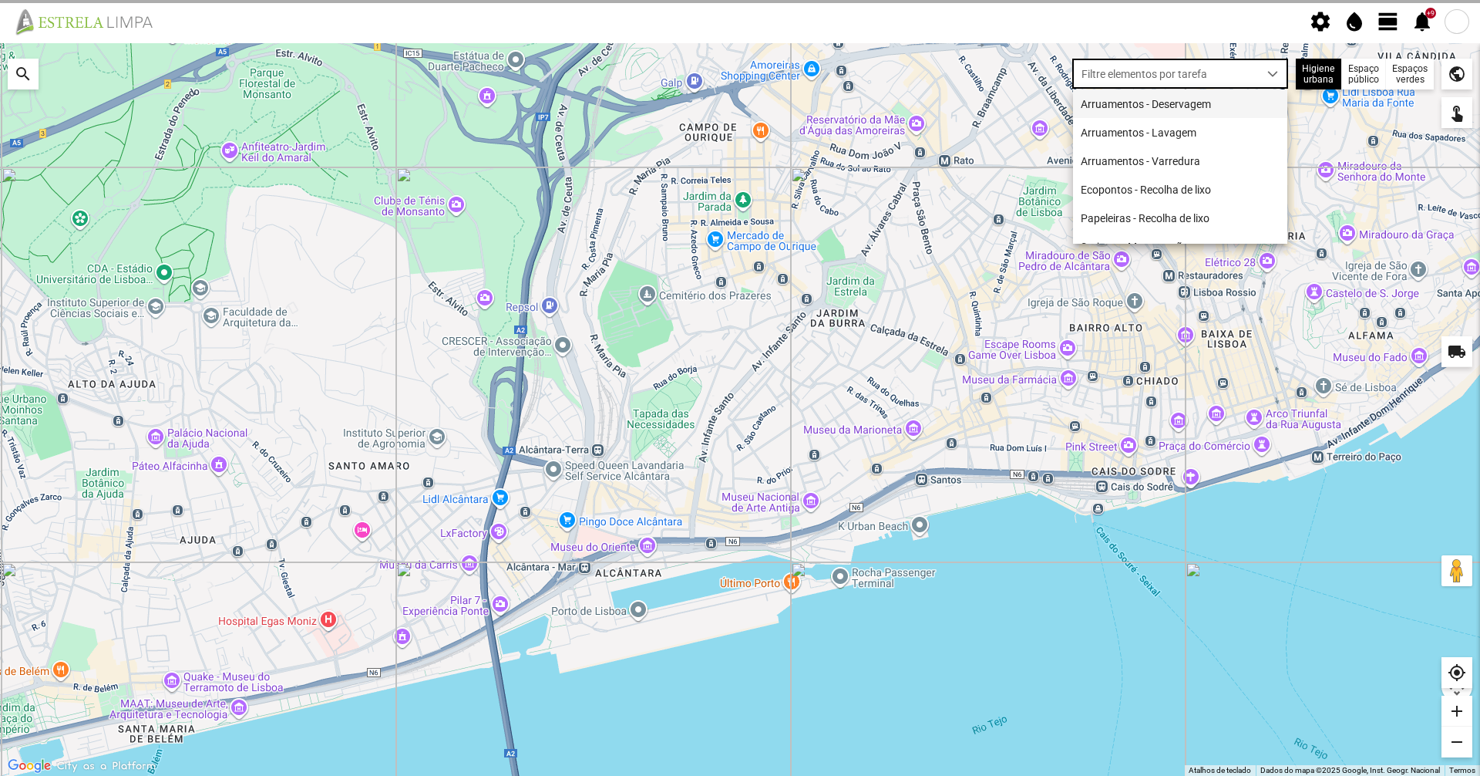
click at [1246, 103] on li "Arruamentos - Deservagem" at bounding box center [1180, 103] width 214 height 29
